Goal: Task Accomplishment & Management: Use online tool/utility

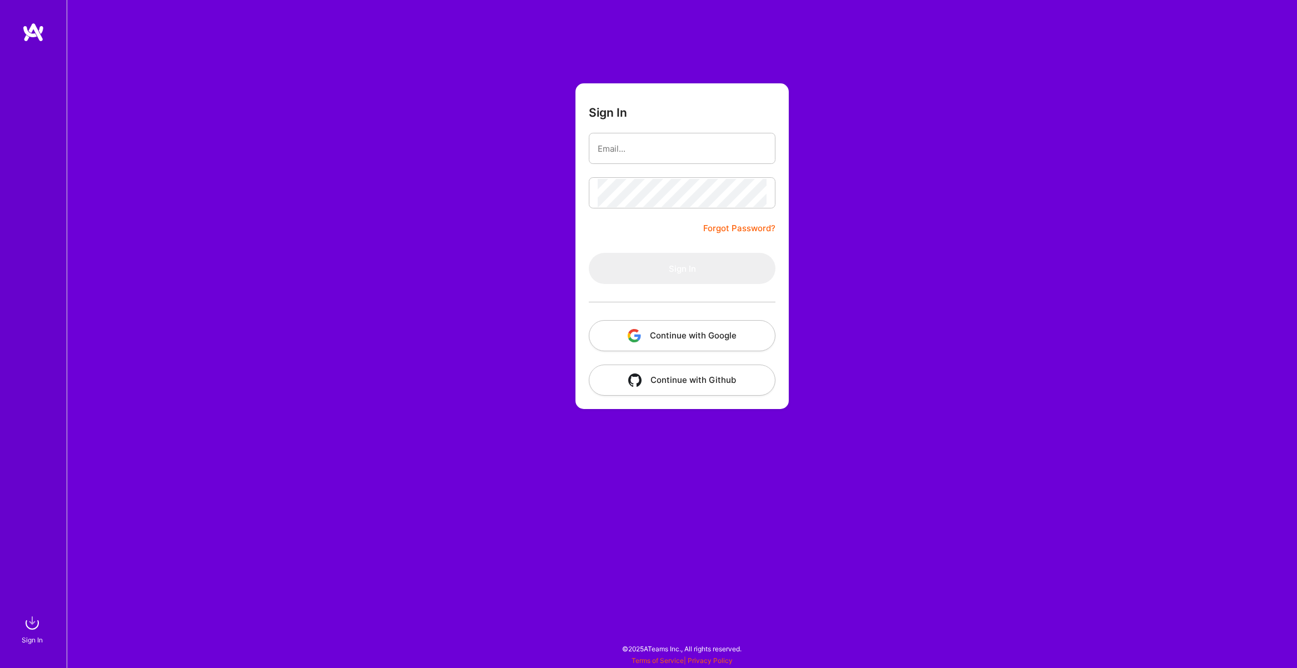
click at [638, 154] on input "email" at bounding box center [682, 148] width 169 height 28
type input "[PERSON_NAME][EMAIL_ADDRESS][DOMAIN_NAME]"
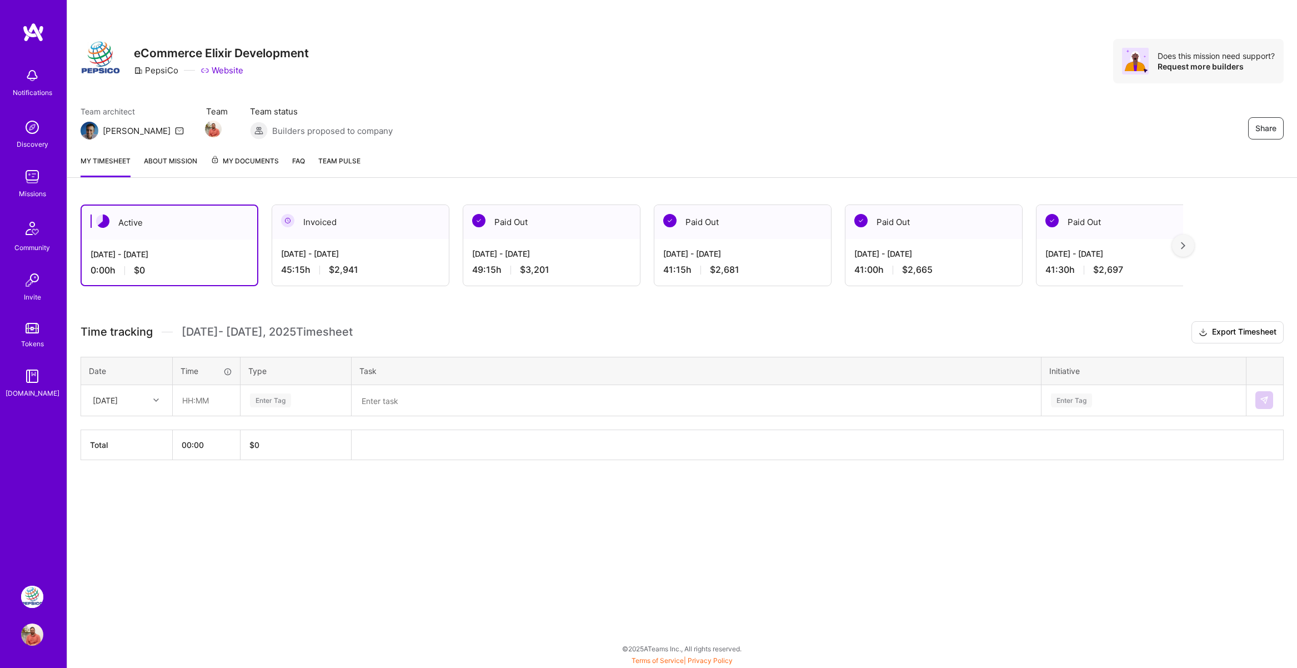
click at [144, 396] on div "[DATE]" at bounding box center [118, 400] width 62 height 18
click at [143, 400] on div "[DATE]" at bounding box center [118, 400] width 62 height 18
click at [188, 400] on input "text" at bounding box center [206, 399] width 66 height 29
type input "04:00"
click at [277, 393] on div "Enter Tag" at bounding box center [295, 399] width 109 height 29
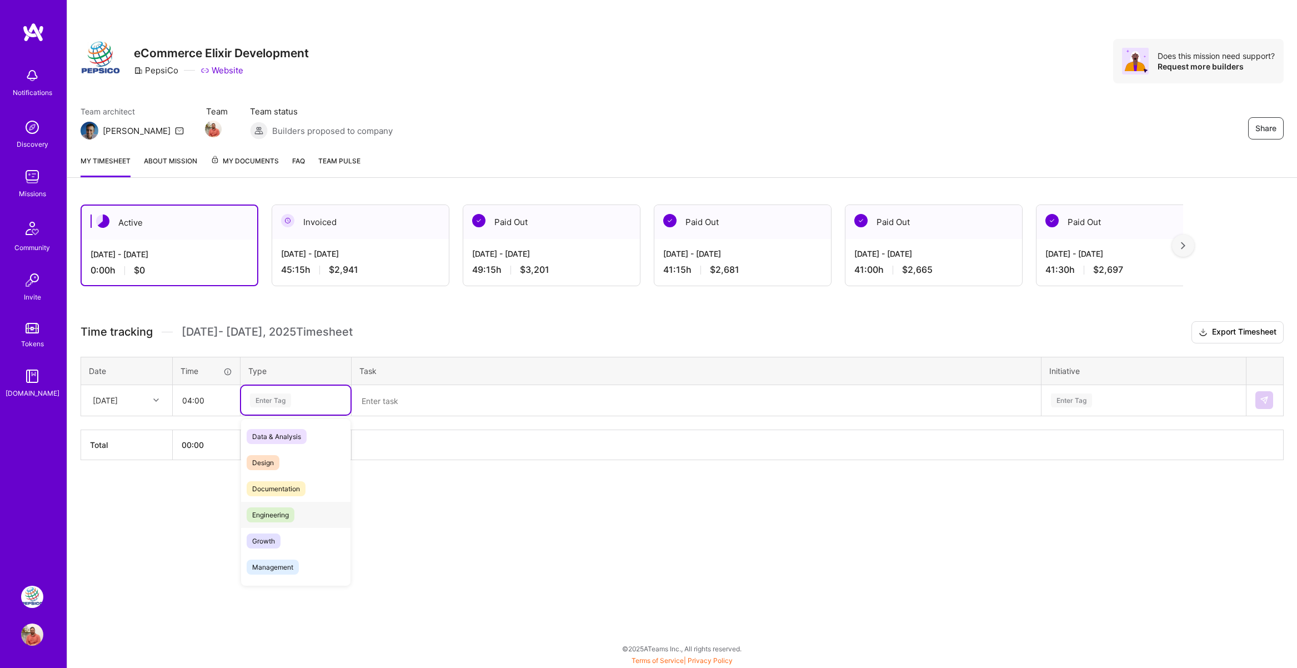
click at [279, 511] on span "Engineering" at bounding box center [271, 514] width 48 height 15
click at [402, 405] on textarea at bounding box center [696, 400] width 687 height 29
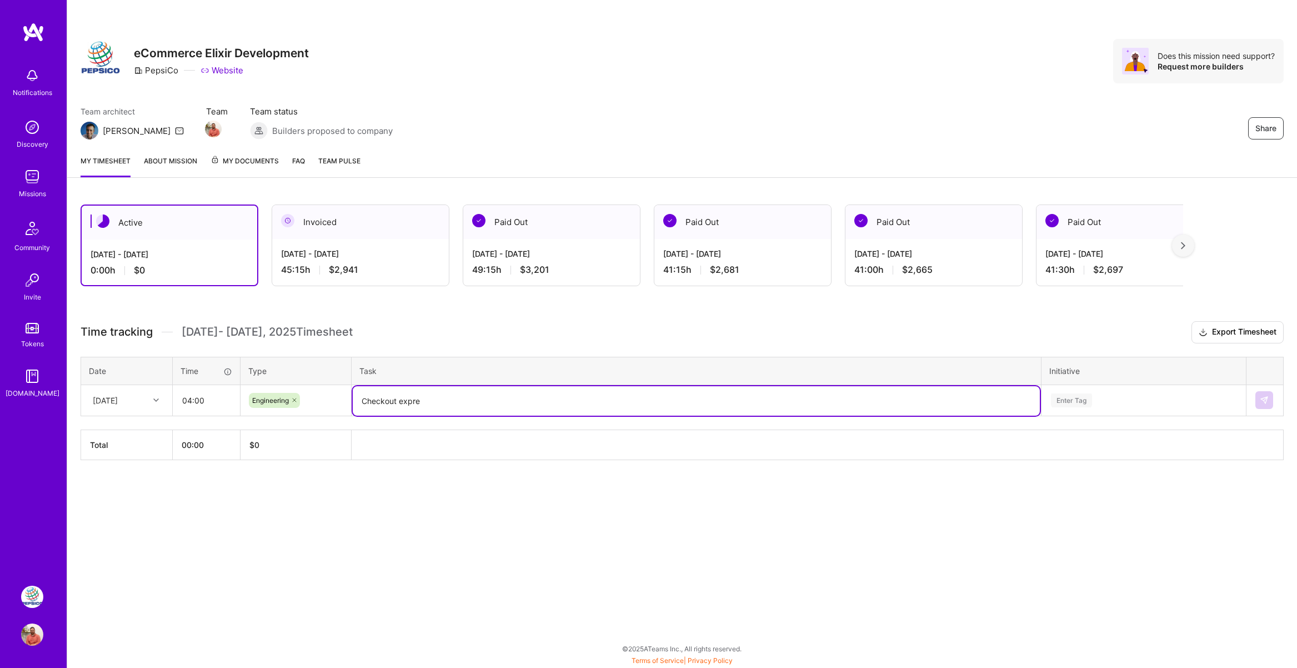
type textarea "Checkout expres"
type textarea "Express checkout QA planning, checkout grooming and standup meetings, started b…"
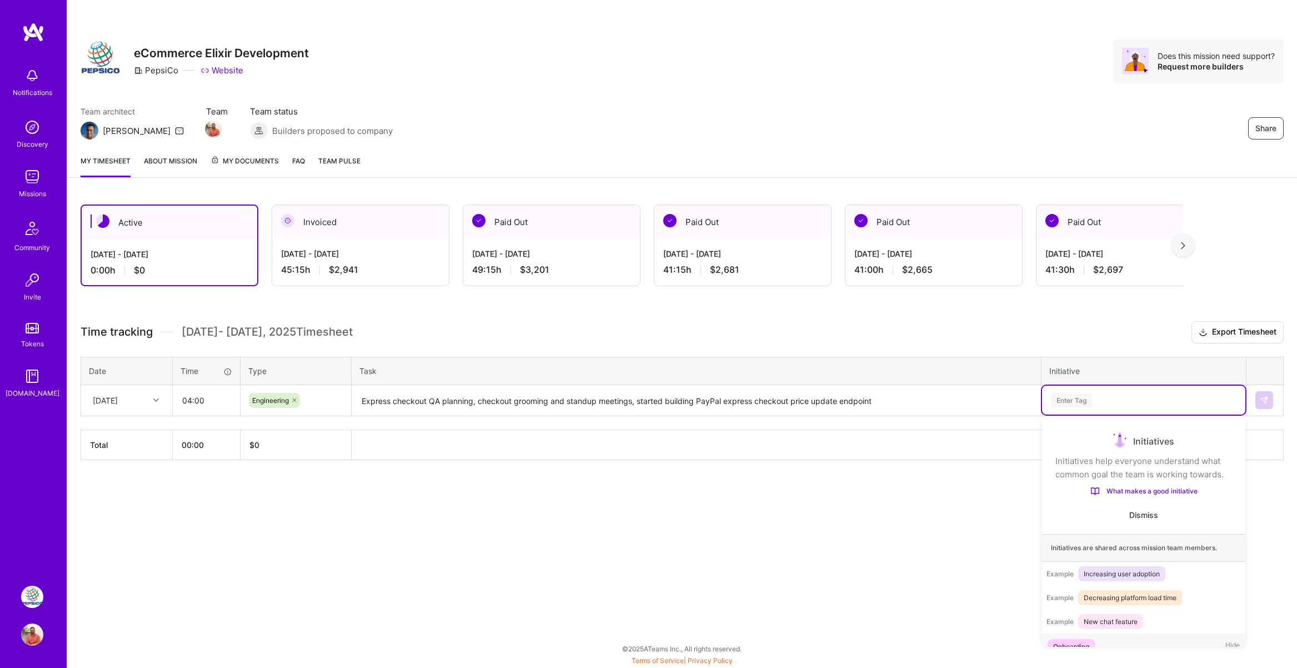
click at [1083, 395] on div "Enter Tag" at bounding box center [1071, 400] width 41 height 17
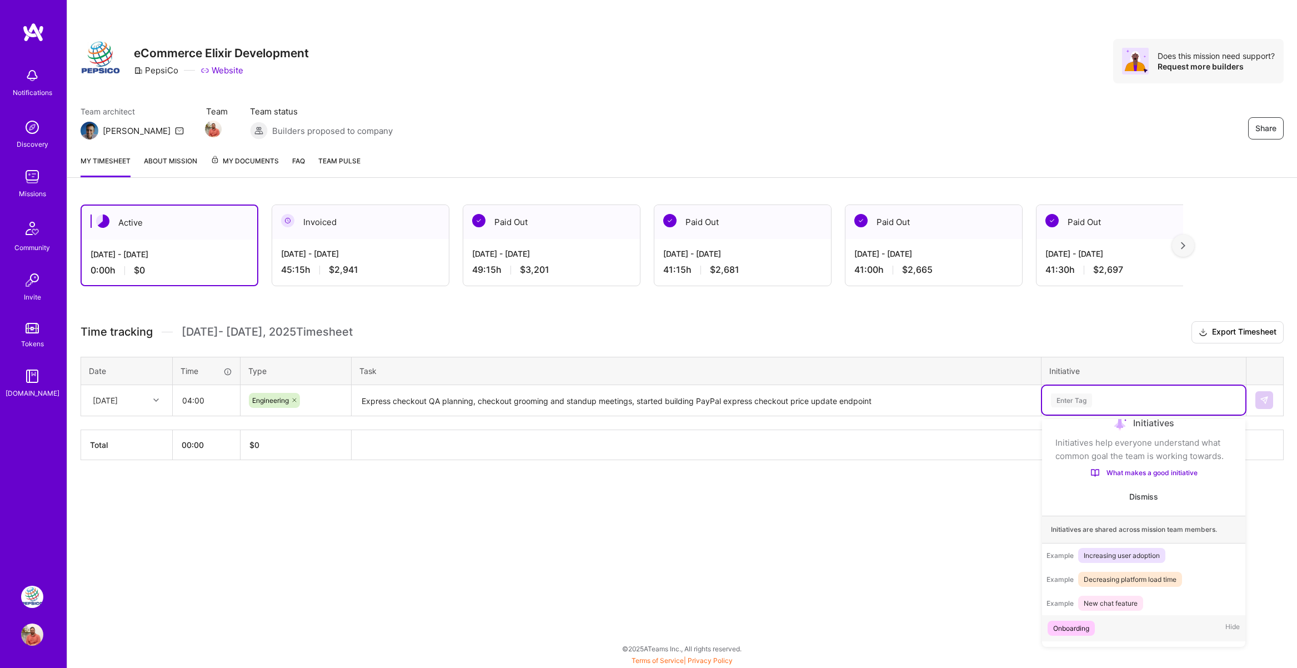
scroll to position [65, 0]
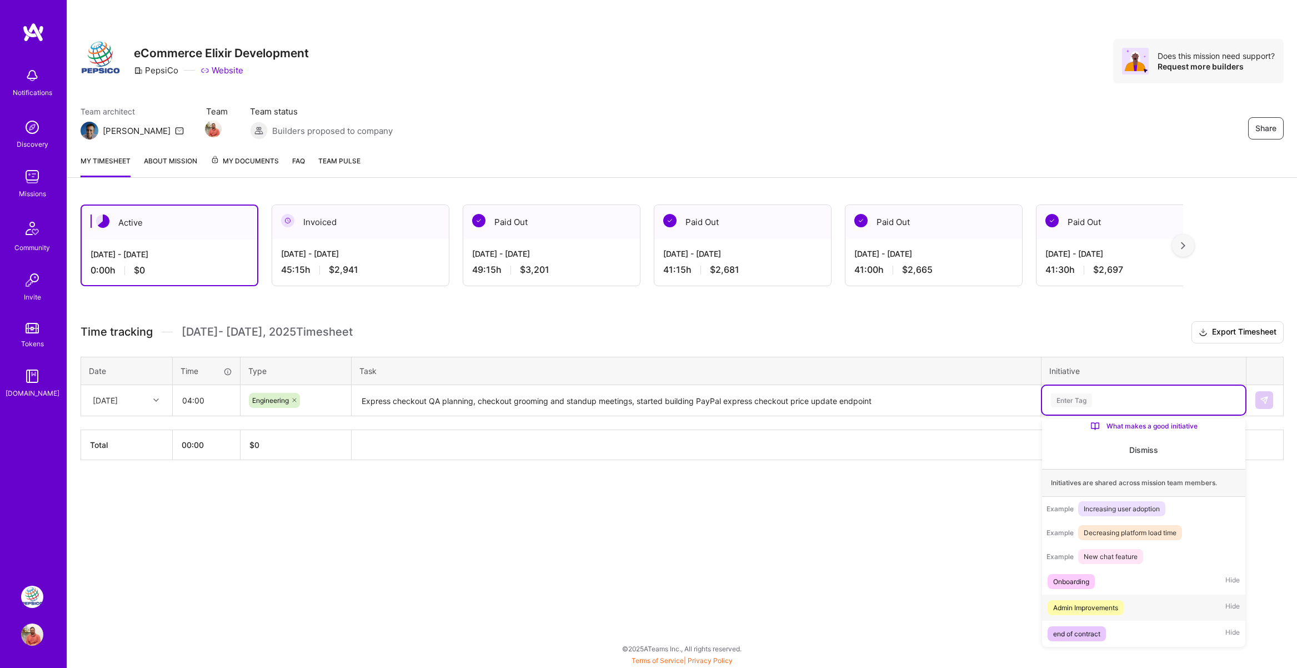
click at [1088, 603] on div "Admin Improvements" at bounding box center [1085, 608] width 65 height 12
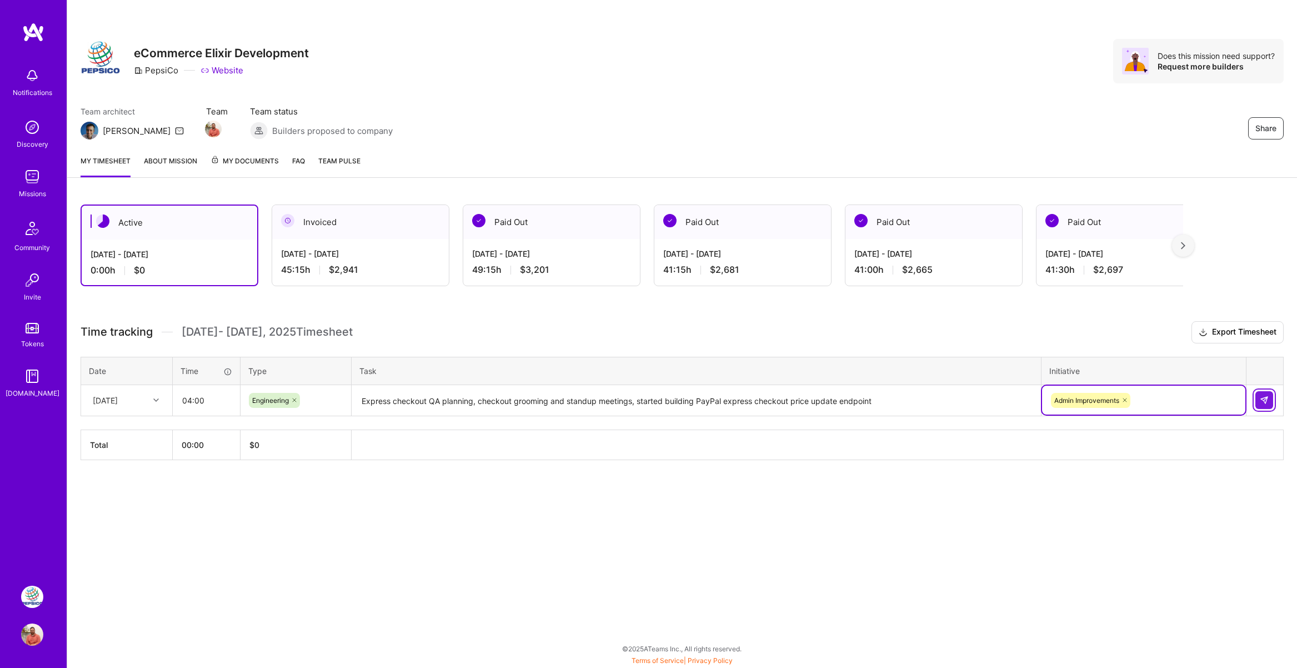
click at [1271, 397] on button at bounding box center [1264, 400] width 18 height 18
